Goal: Find specific page/section: Find specific page/section

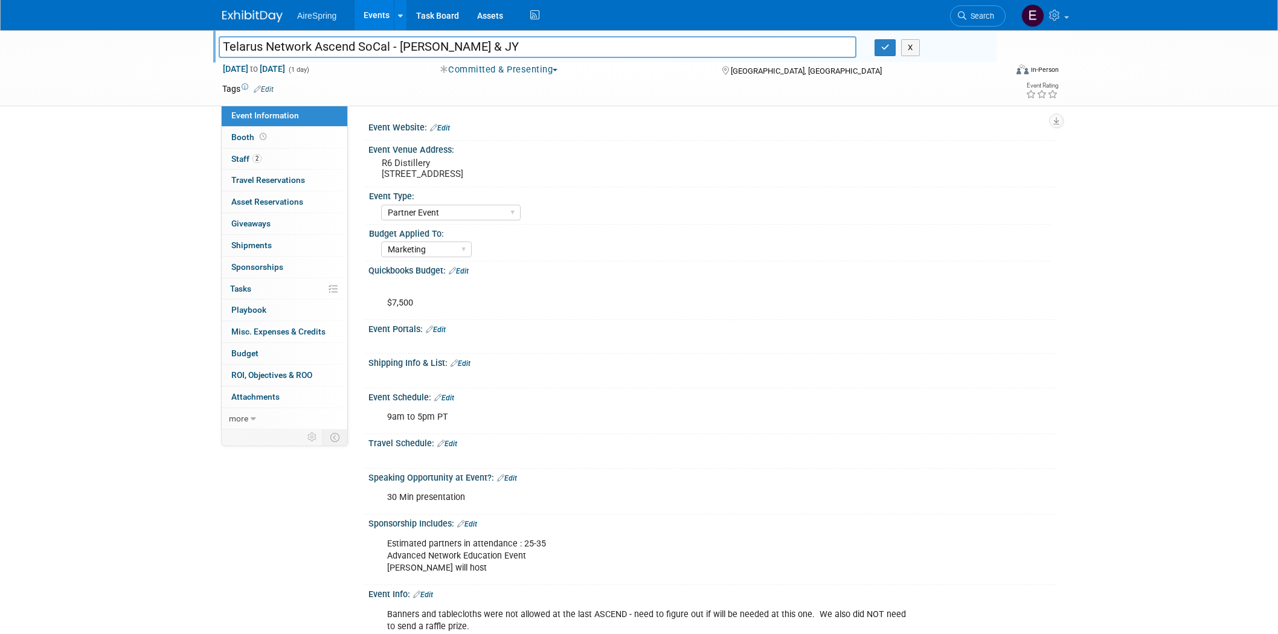
select select "Partner Event"
select select "Marketing"
drag, startPoint x: 221, startPoint y: 45, endPoint x: 391, endPoint y: 48, distance: 170.4
click at [391, 48] on input "Telarus Network Ascend SoCal - [PERSON_NAME] & JY" at bounding box center [538, 46] width 638 height 21
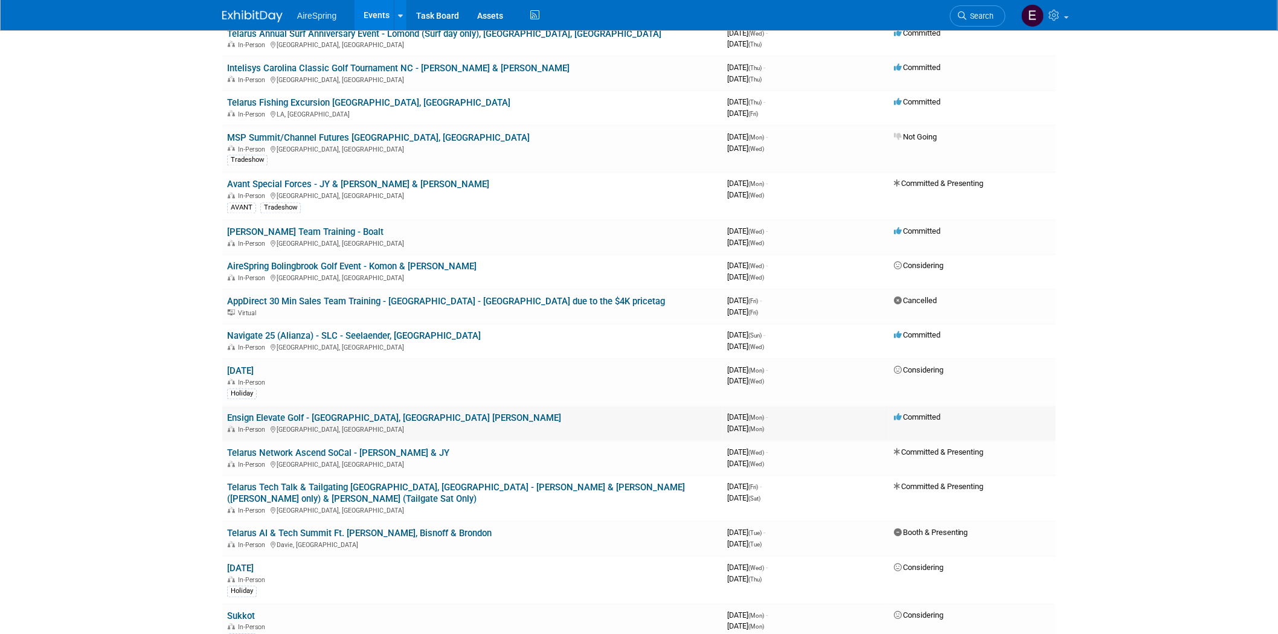
click at [333, 413] on link "Ensign Elevate Golf - [GEOGRAPHIC_DATA], [GEOGRAPHIC_DATA] [PERSON_NAME]" at bounding box center [394, 418] width 334 height 11
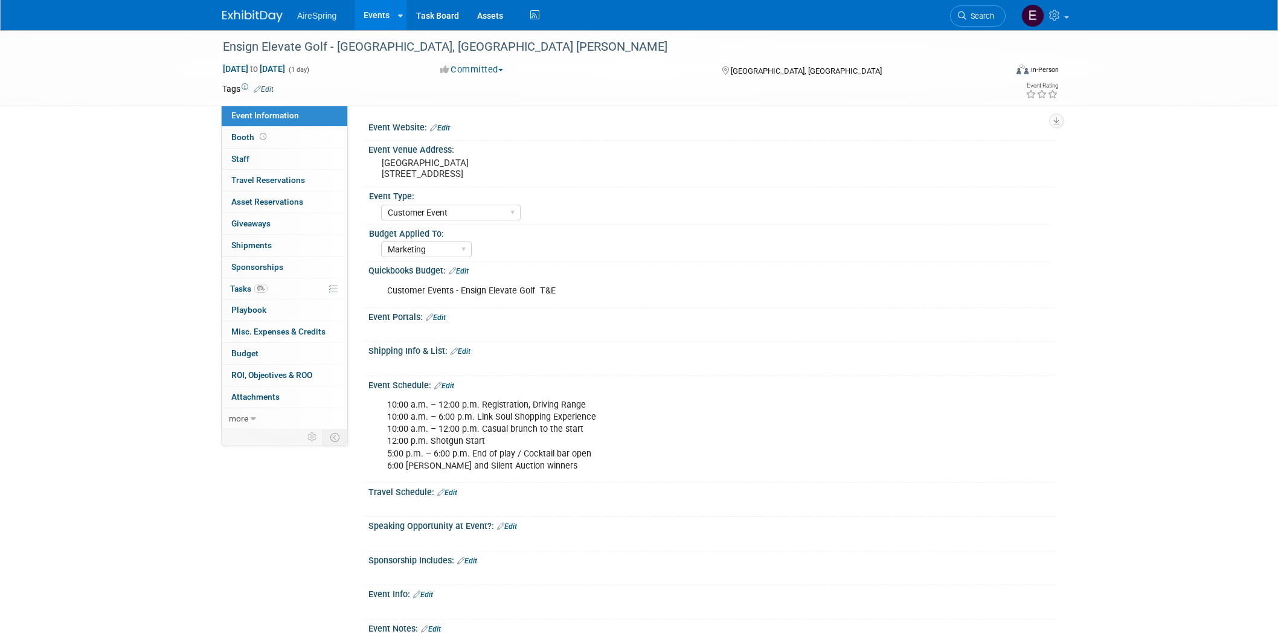
select select "Customer Event"
select select "Marketing"
drag, startPoint x: 379, startPoint y: 161, endPoint x: 507, endPoint y: 164, distance: 128.1
click at [507, 164] on div "Fairbanks Ranch Country Club 15150 San Dieguito Road" at bounding box center [512, 169] width 268 height 28
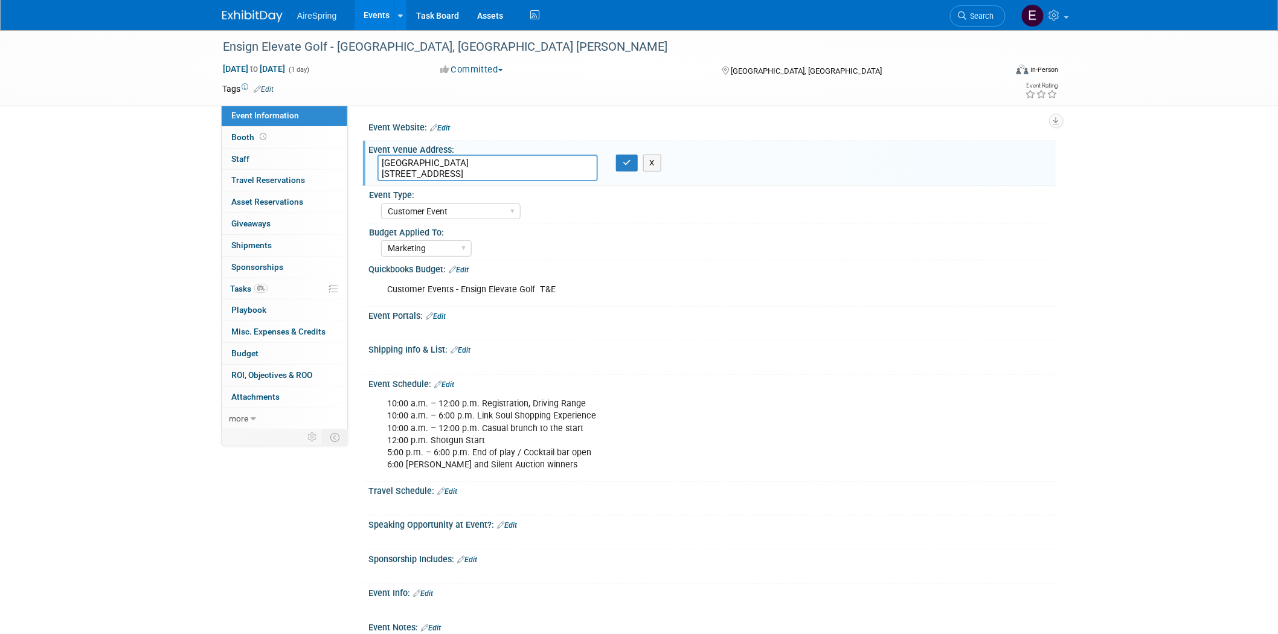
drag, startPoint x: 381, startPoint y: 161, endPoint x: 503, endPoint y: 161, distance: 122.0
click at [503, 161] on textarea "Fairbanks Ranch Country Club 15150 San Dieguito Road" at bounding box center [488, 168] width 220 height 27
click at [658, 233] on div "Budget Applied To:" at bounding box center [709, 230] width 681 height 15
drag, startPoint x: 379, startPoint y: 160, endPoint x: 507, endPoint y: 154, distance: 128.2
click at [507, 155] on textarea "Fairbanks Ranch Country Club 15150 San Dieguito Road" at bounding box center [488, 168] width 220 height 27
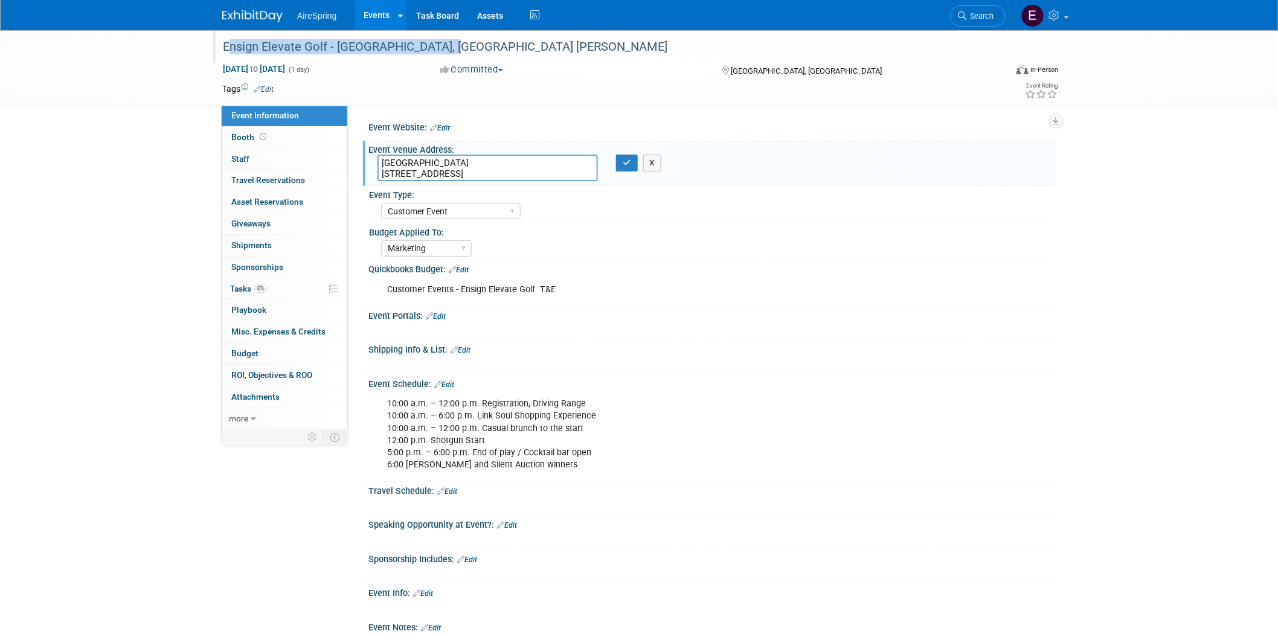
drag, startPoint x: 221, startPoint y: 43, endPoint x: 443, endPoint y: 41, distance: 221.7
click at [443, 41] on div "Ensign Elevate Golf - [GEOGRAPHIC_DATA], [GEOGRAPHIC_DATA] [PERSON_NAME]" at bounding box center [603, 47] width 769 height 22
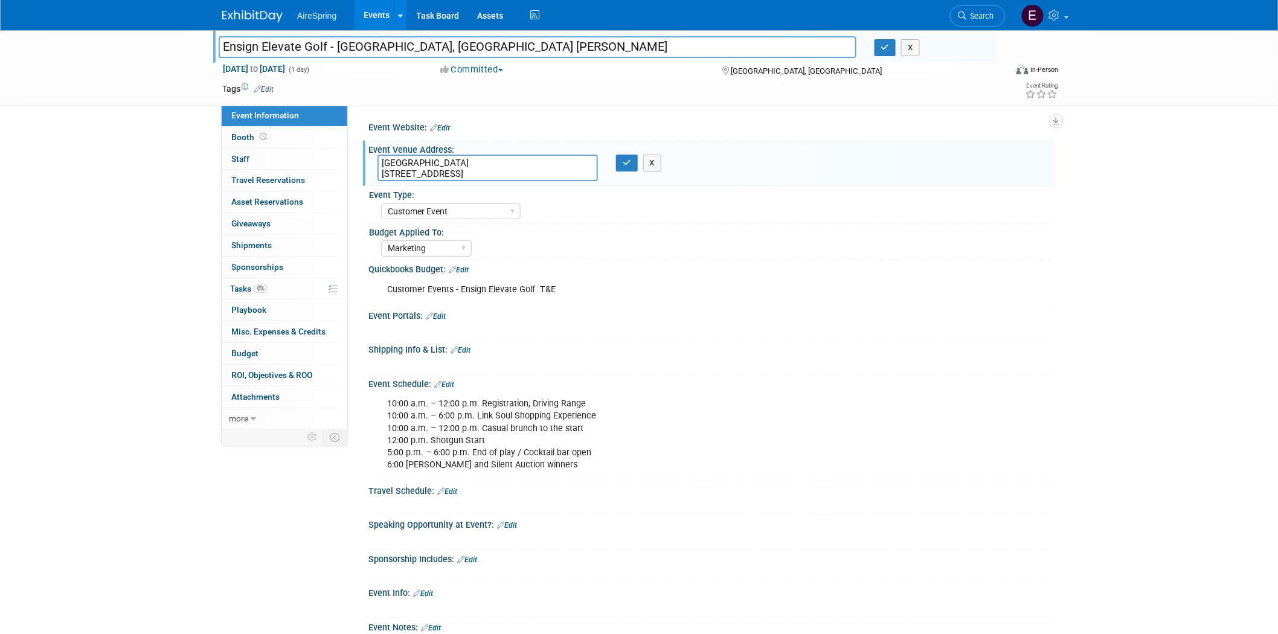
drag, startPoint x: 221, startPoint y: 44, endPoint x: 444, endPoint y: 48, distance: 222.9
click at [444, 48] on input "Ensign Elevate Golf - [GEOGRAPHIC_DATA], [GEOGRAPHIC_DATA] [PERSON_NAME]" at bounding box center [538, 46] width 638 height 21
